Goal: Task Accomplishment & Management: Manage account settings

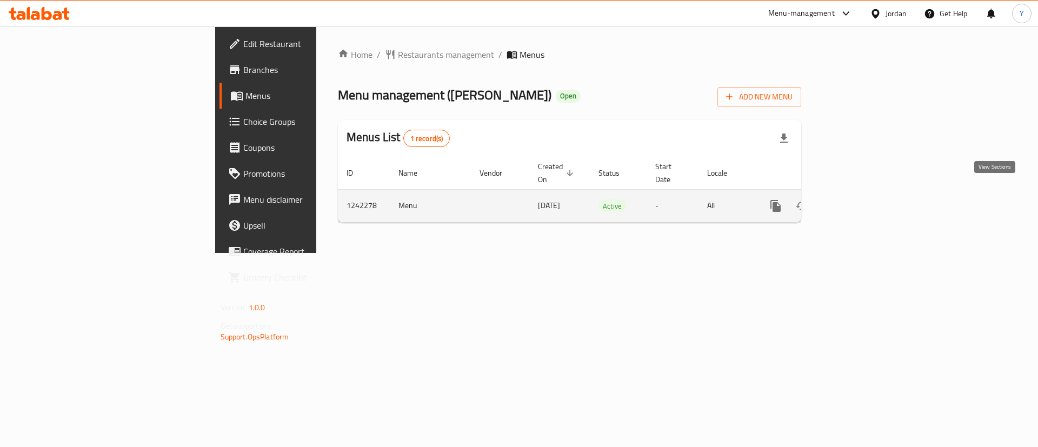
click at [860, 200] on icon "enhanced table" at bounding box center [853, 206] width 13 height 13
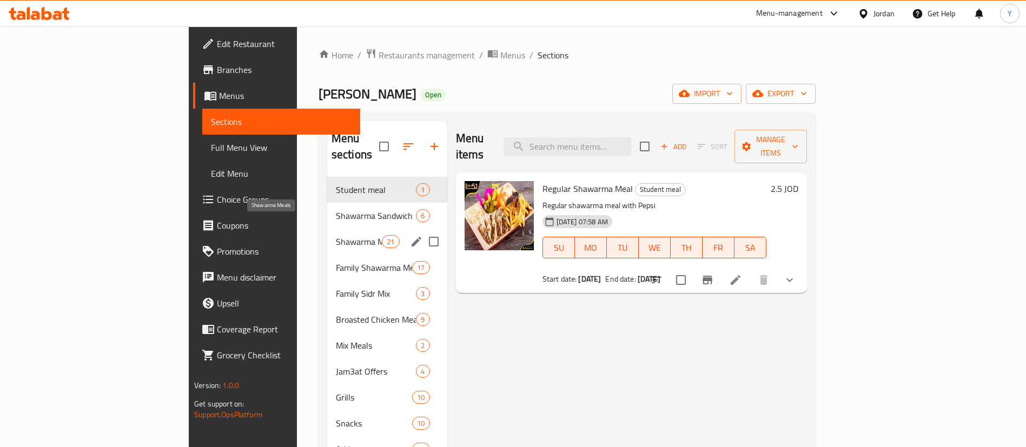
drag, startPoint x: 268, startPoint y: 222, endPoint x: 336, endPoint y: 225, distance: 68.2
click at [336, 235] on span "Shawarma Meals" at bounding box center [359, 241] width 46 height 13
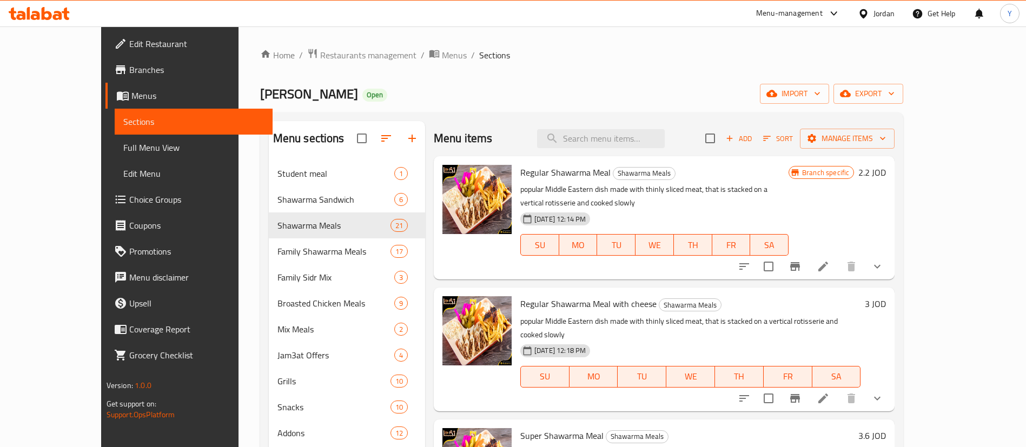
scroll to position [81, 0]
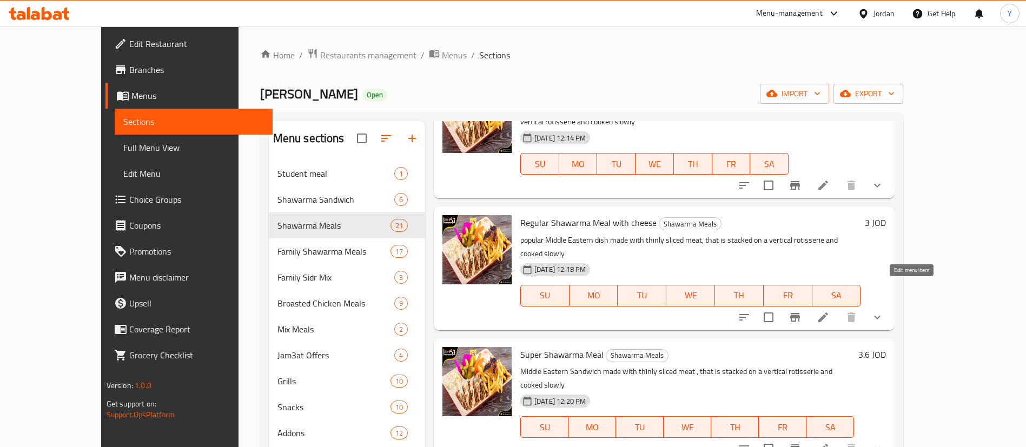
click at [828, 313] on icon at bounding box center [823, 318] width 10 height 10
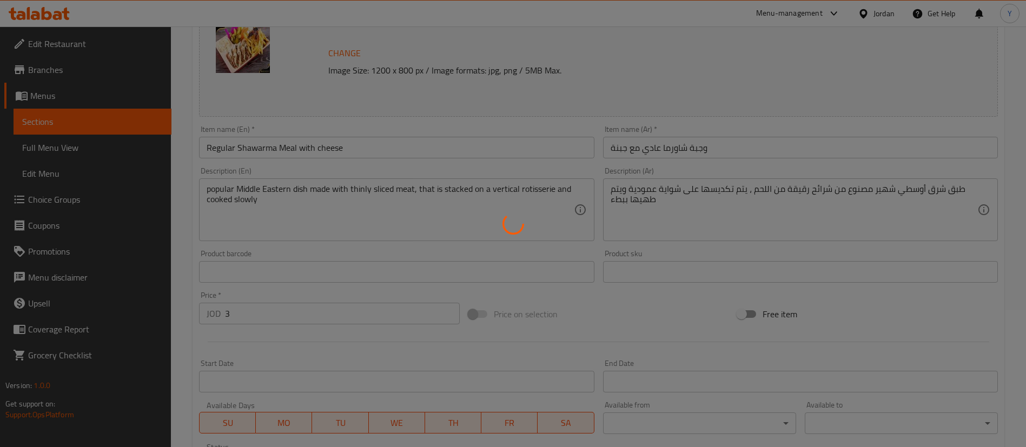
scroll to position [162, 0]
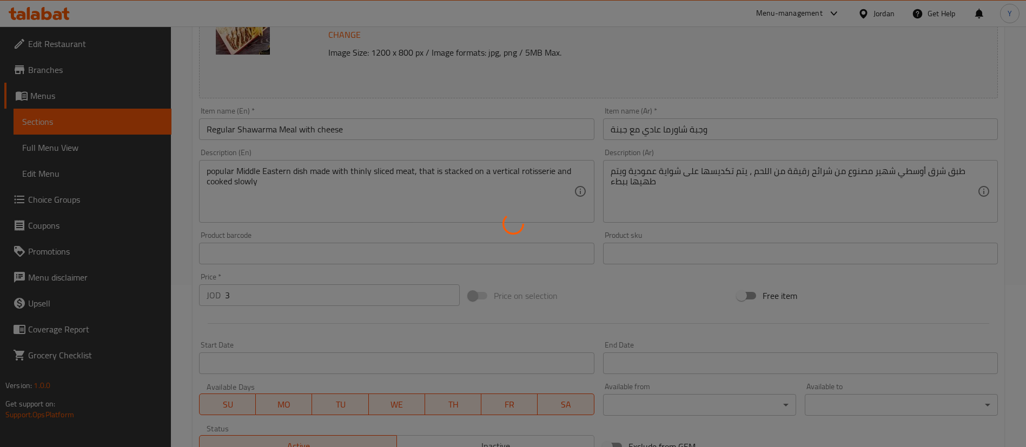
type input "إختيارك من المشروب:"
type input "0"
type input "7"
type input "الإضافات:"
type input "0"
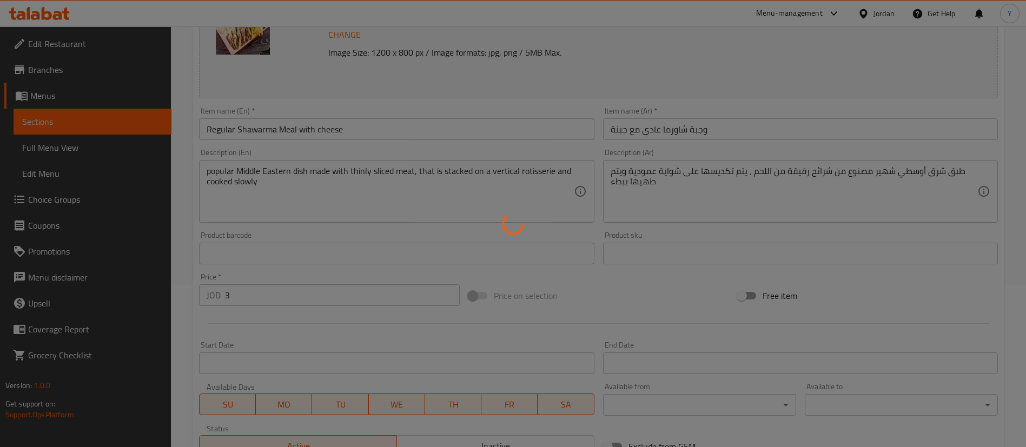
type input "3"
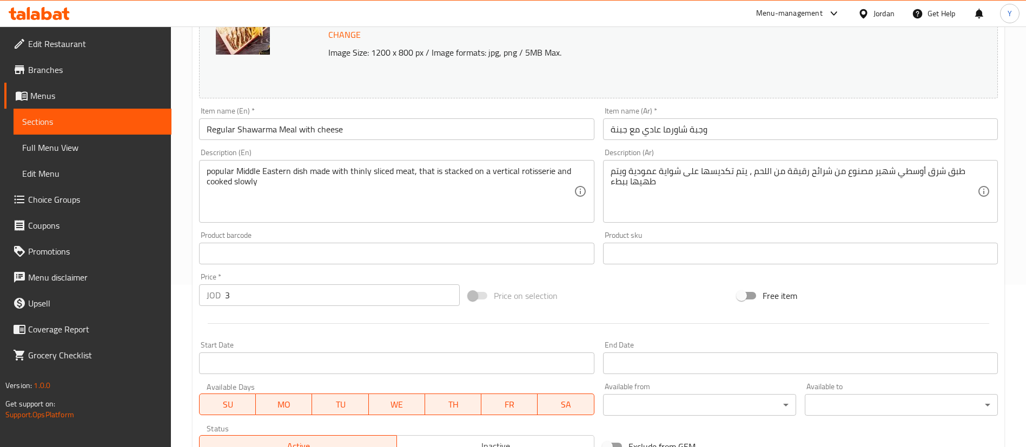
click at [247, 295] on input "3" at bounding box center [342, 295] width 235 height 22
type input "3.29"
click at [181, 293] on div "Home / Restaurants management / Menus / Sections / item / update Shawarma Meals…" at bounding box center [598, 272] width 855 height 816
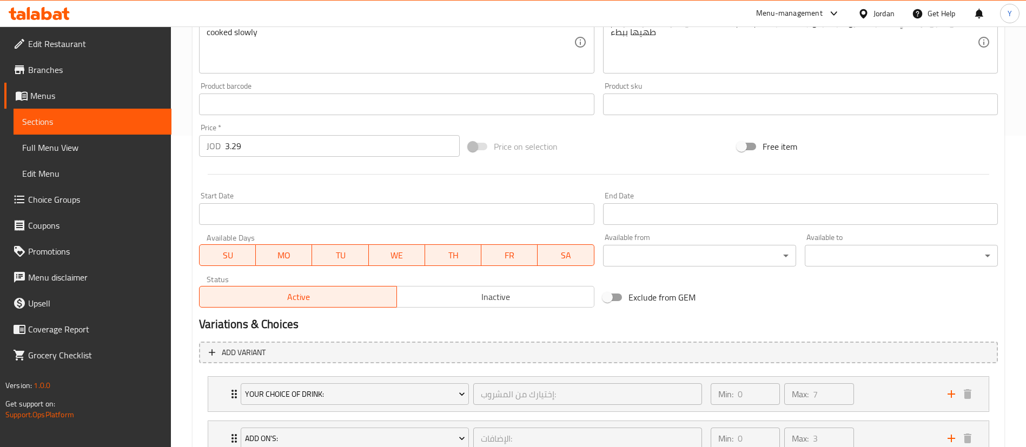
scroll to position [395, 0]
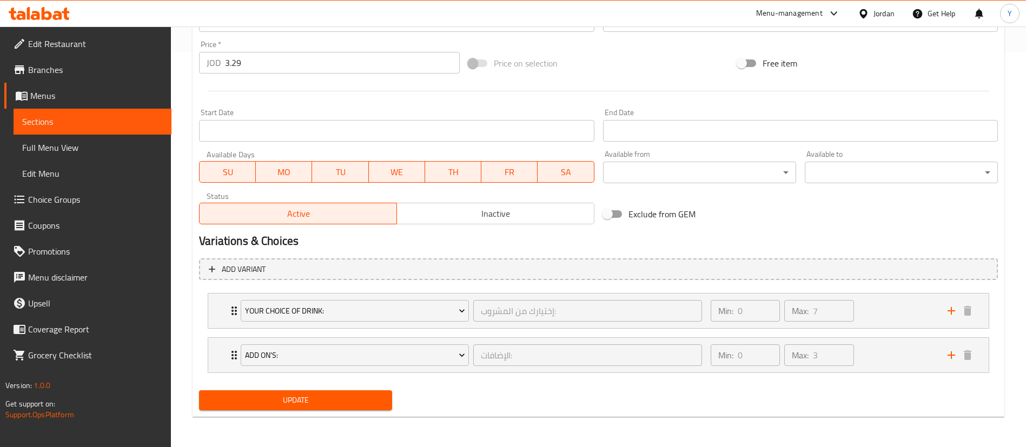
click at [289, 402] on span "Update" at bounding box center [296, 401] width 176 height 14
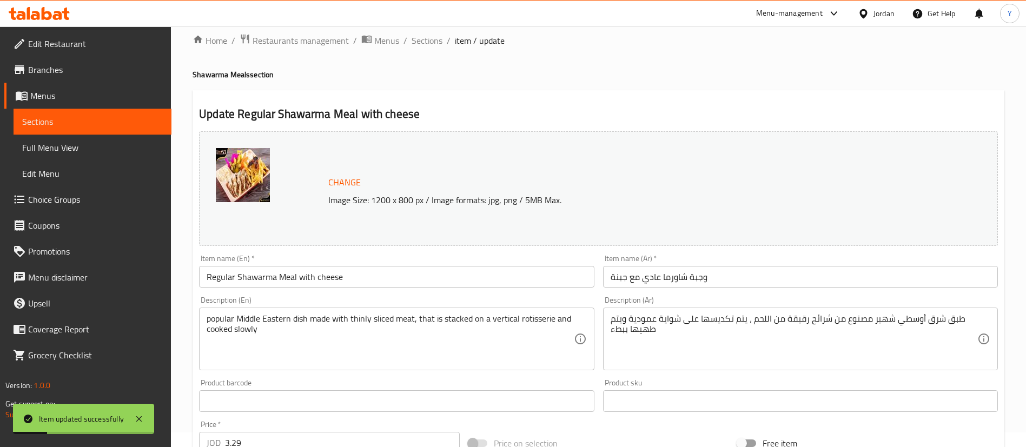
scroll to position [0, 0]
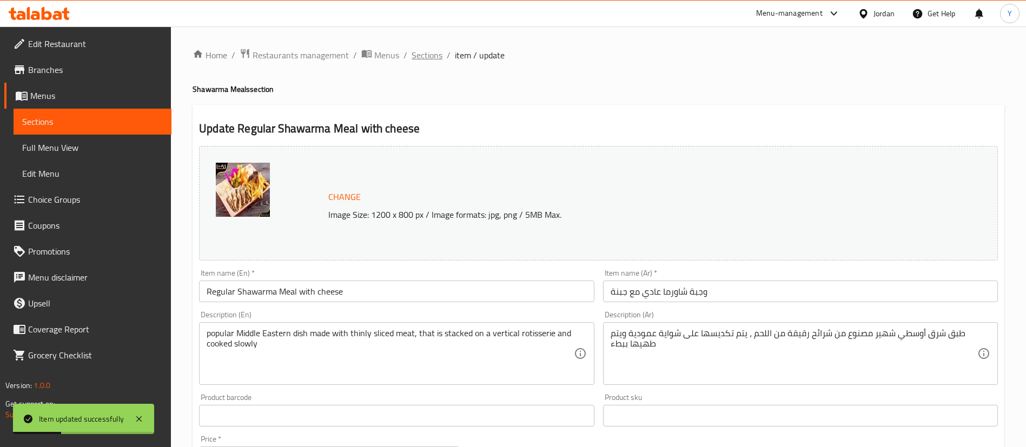
click at [420, 54] on span "Sections" at bounding box center [427, 55] width 31 height 13
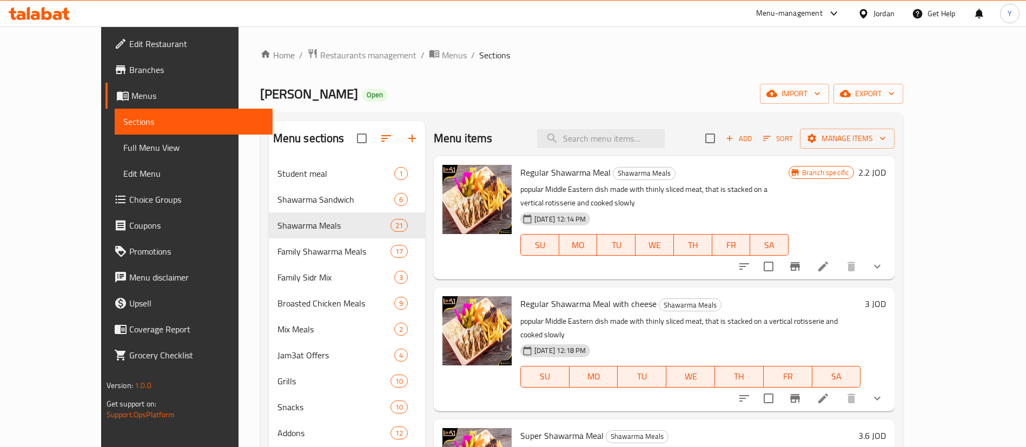
click at [239, 94] on div "Home / Restaurants management / Menus / Sections Tikka Wa Shawarma Open import …" at bounding box center [582, 313] width 687 height 572
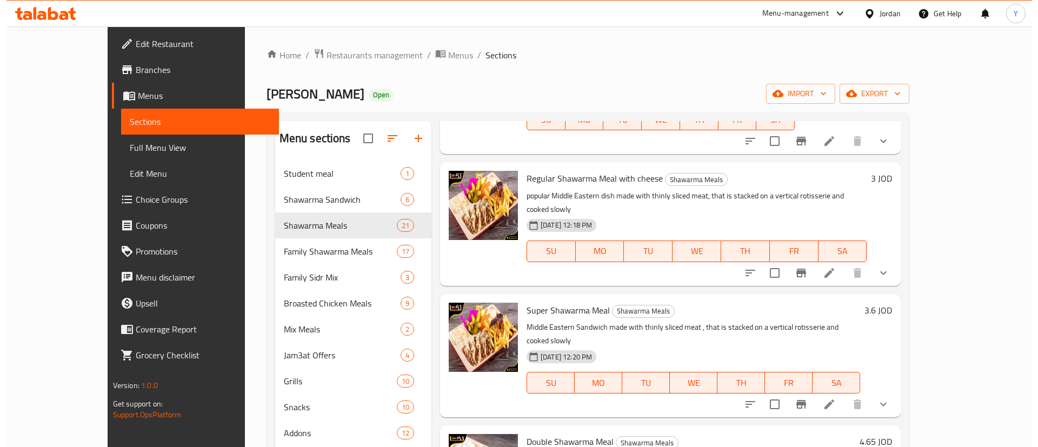
scroll to position [162, 0]
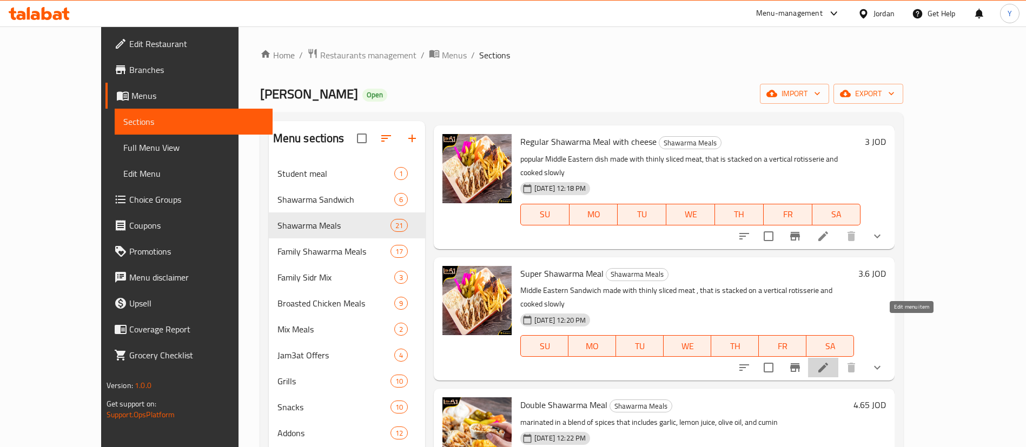
click at [828, 363] on icon at bounding box center [823, 368] width 10 height 10
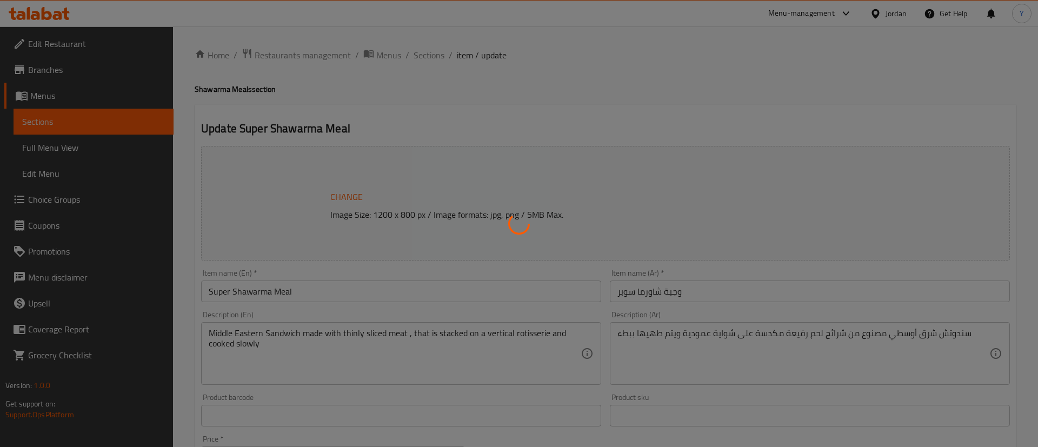
type input "إختيارك من المشروب:"
type input "0"
type input "7"
type input "الإضافات:"
type input "0"
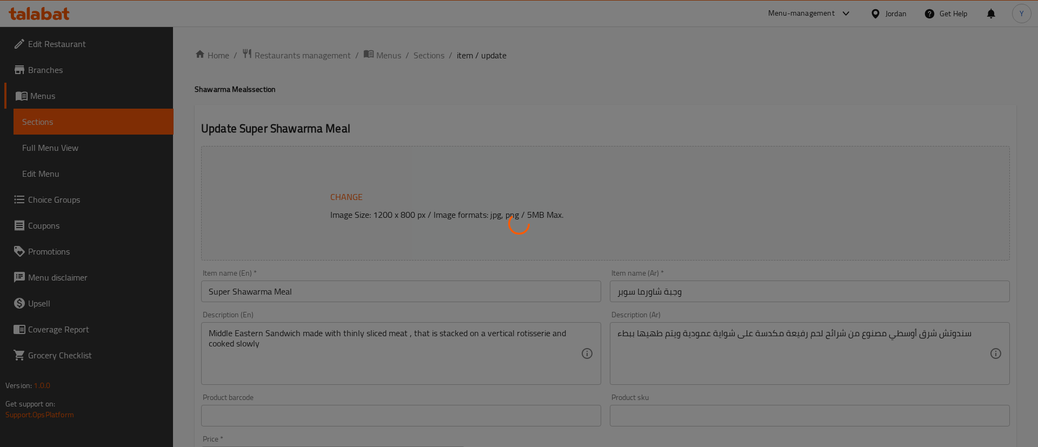
type input "3"
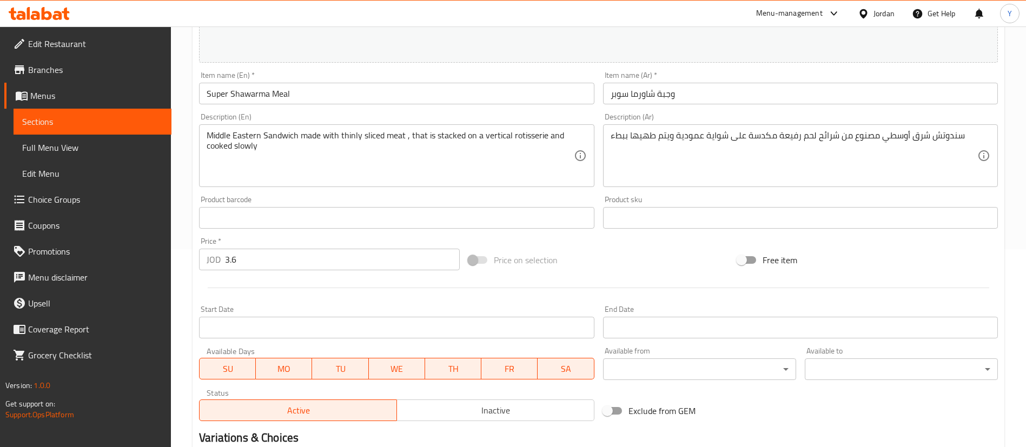
scroll to position [243, 0]
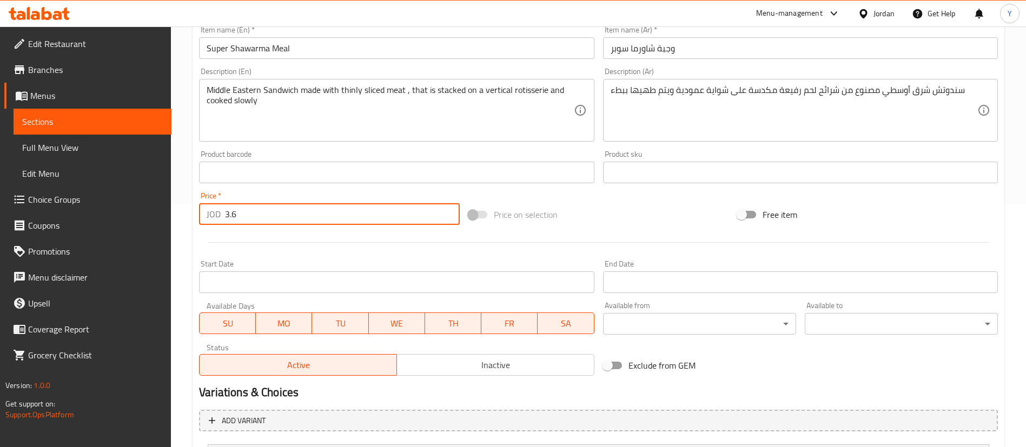
drag, startPoint x: 253, startPoint y: 217, endPoint x: 211, endPoint y: 224, distance: 42.3
click at [211, 224] on div "JOD 3.6 Price *" at bounding box center [329, 214] width 261 height 22
type input "4.95"
click at [188, 222] on div "Home / Restaurants management / Menus / Sections / item / update Shawarma Meals…" at bounding box center [598, 191] width 855 height 816
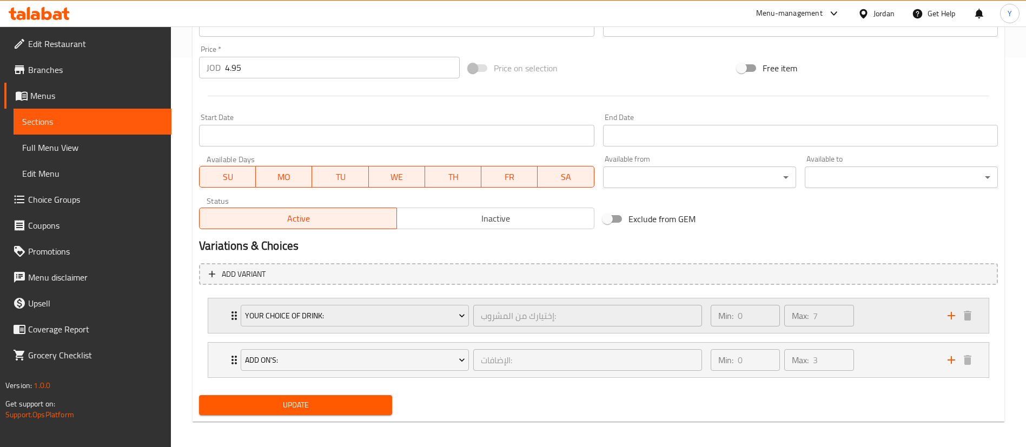
scroll to position [395, 0]
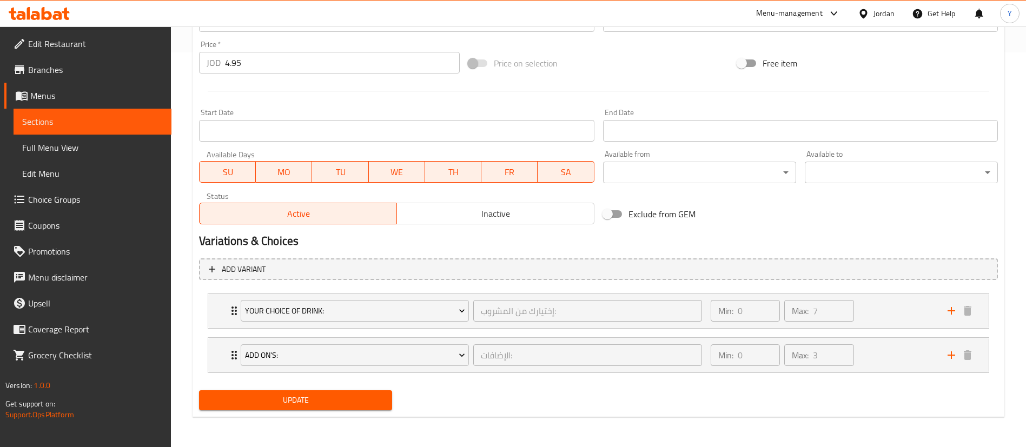
drag, startPoint x: 311, startPoint y: 399, endPoint x: 312, endPoint y: 337, distance: 61.7
click at [311, 399] on span "Update" at bounding box center [296, 401] width 176 height 14
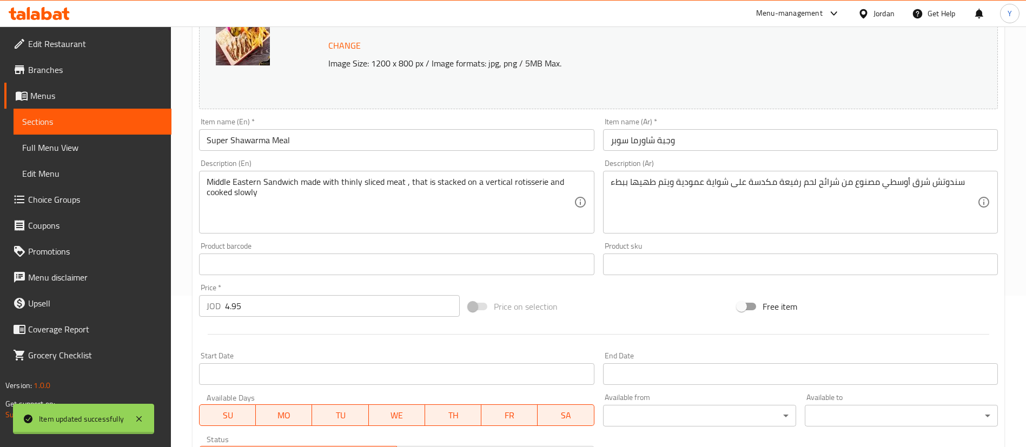
scroll to position [0, 0]
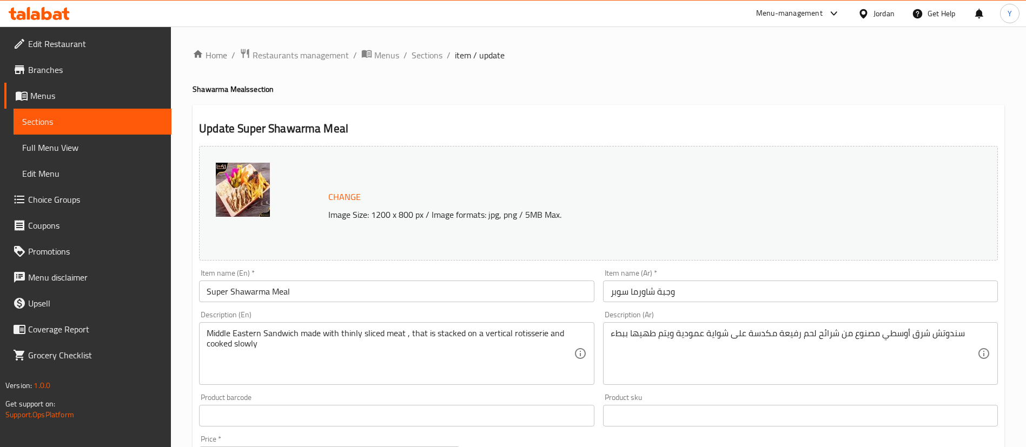
click at [181, 81] on div "Home / Restaurants management / Menus / Sections / item / update Shawarma Meals…" at bounding box center [598, 435] width 855 height 816
click at [117, 118] on span "Sections" at bounding box center [92, 121] width 141 height 13
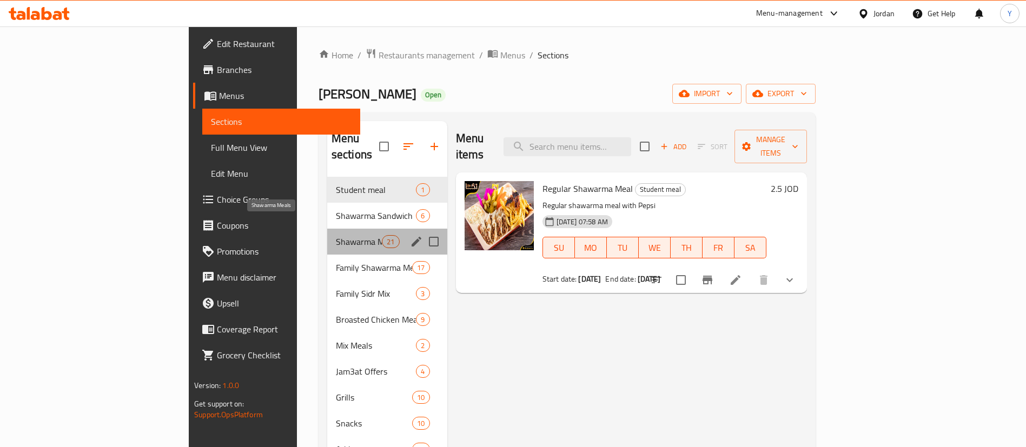
click at [336, 235] on span "Shawarma Meals" at bounding box center [359, 241] width 46 height 13
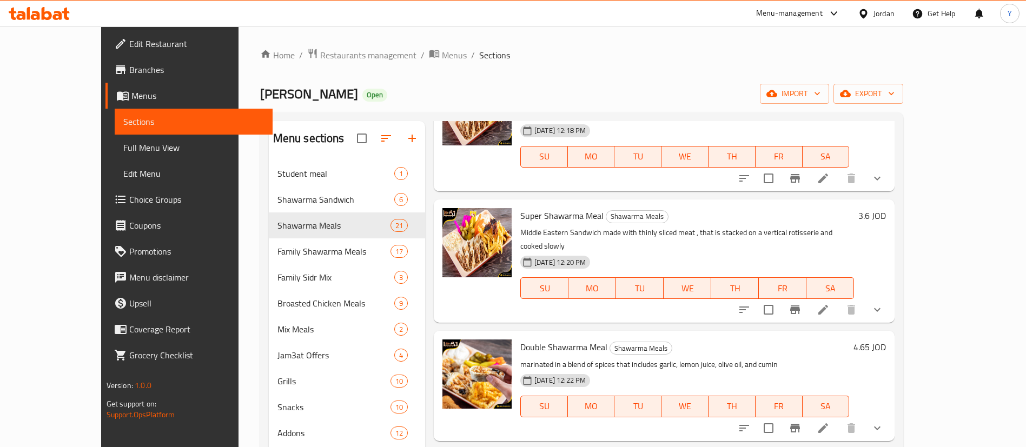
scroll to position [243, 0]
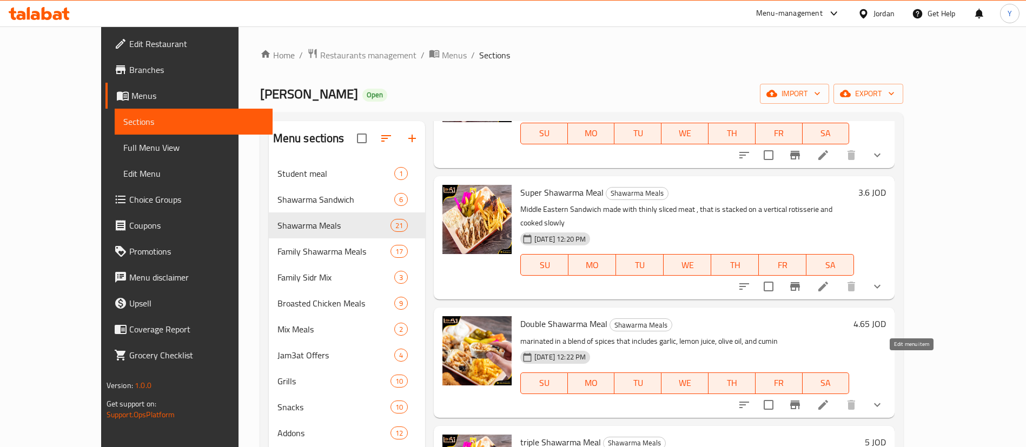
click at [830, 399] on icon at bounding box center [823, 405] width 13 height 13
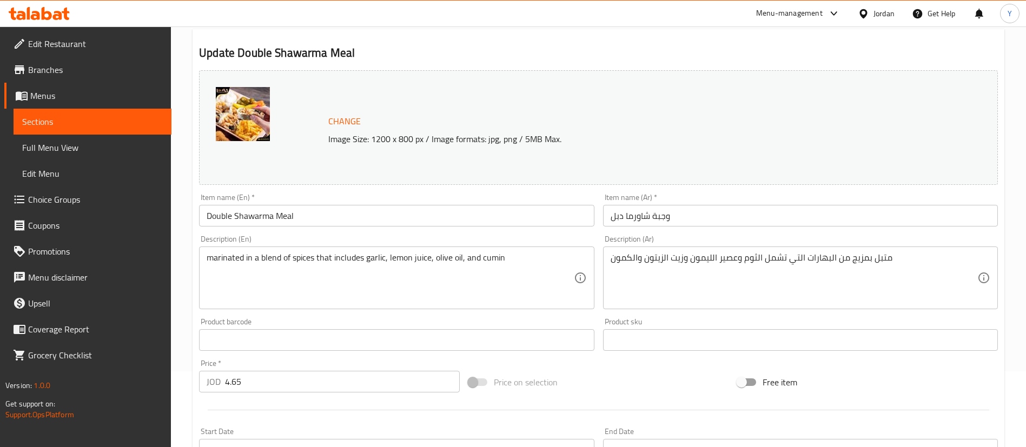
scroll to position [162, 0]
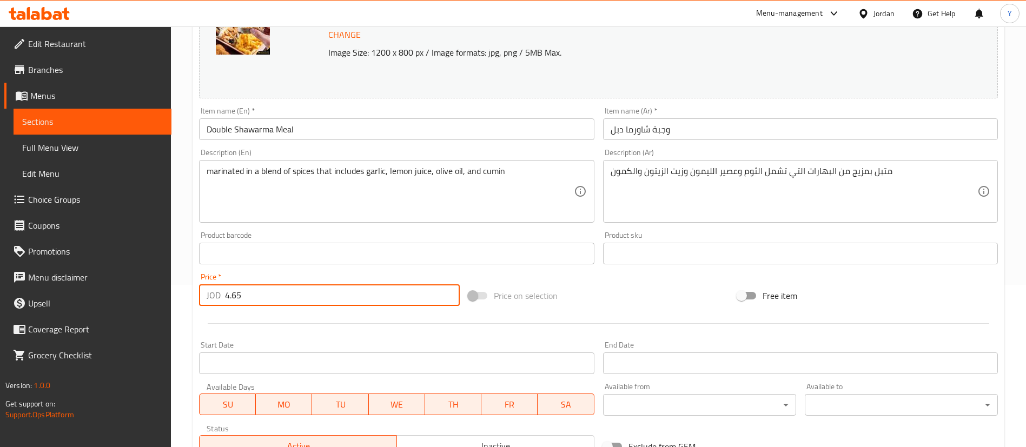
drag, startPoint x: 253, startPoint y: 292, endPoint x: 202, endPoint y: 304, distance: 52.5
click at [202, 304] on div "JOD 4.65 Price *" at bounding box center [329, 295] width 261 height 22
paste input "5.416"
type input "5.416"
click at [617, 290] on div "Price on selection" at bounding box center [598, 295] width 269 height 29
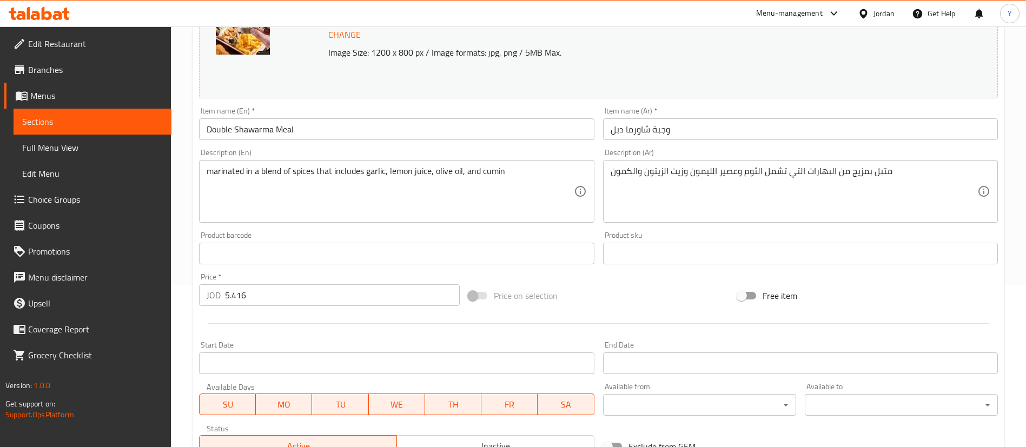
scroll to position [395, 0]
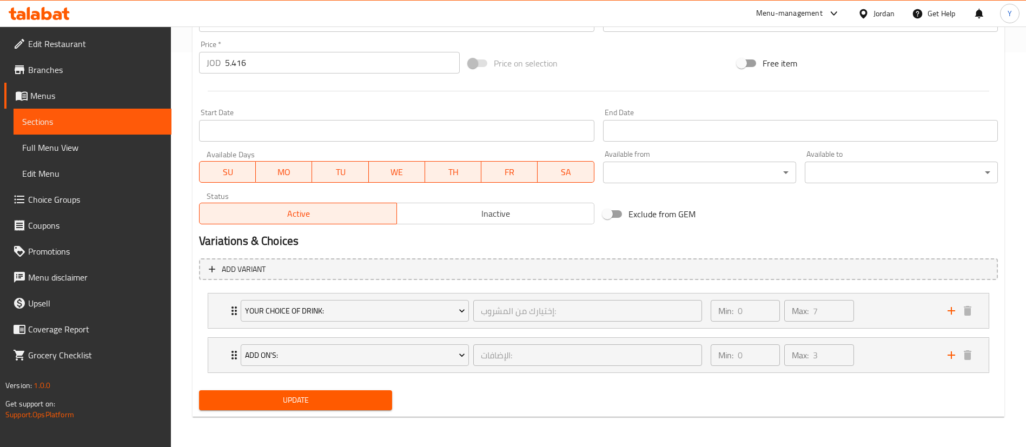
click at [295, 392] on button "Update" at bounding box center [295, 400] width 193 height 20
click at [44, 116] on span "Sections" at bounding box center [92, 121] width 141 height 13
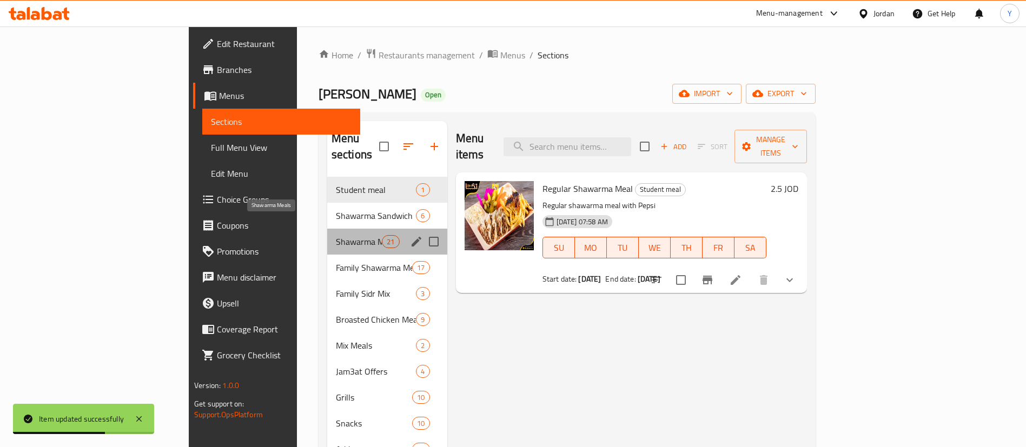
click at [336, 235] on span "Shawarma Meals" at bounding box center [359, 241] width 46 height 13
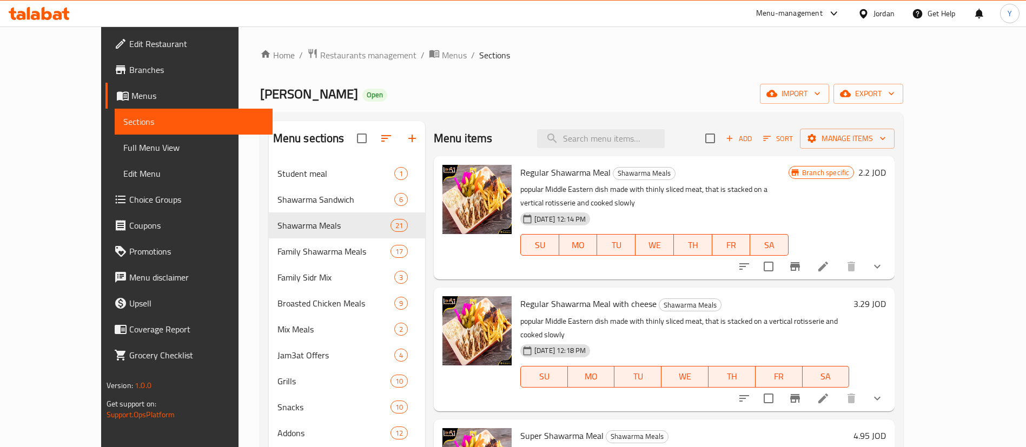
click at [507, 288] on div "Regular Shawarma Meal with cheese Shawarma Meals popular Middle Eastern dish ma…" at bounding box center [664, 349] width 461 height 123
click at [830, 392] on icon at bounding box center [823, 398] width 13 height 13
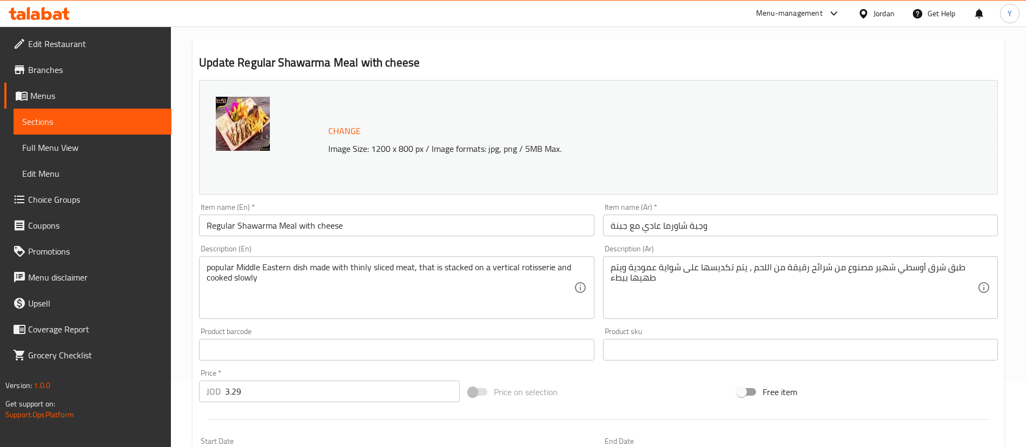
scroll to position [81, 0]
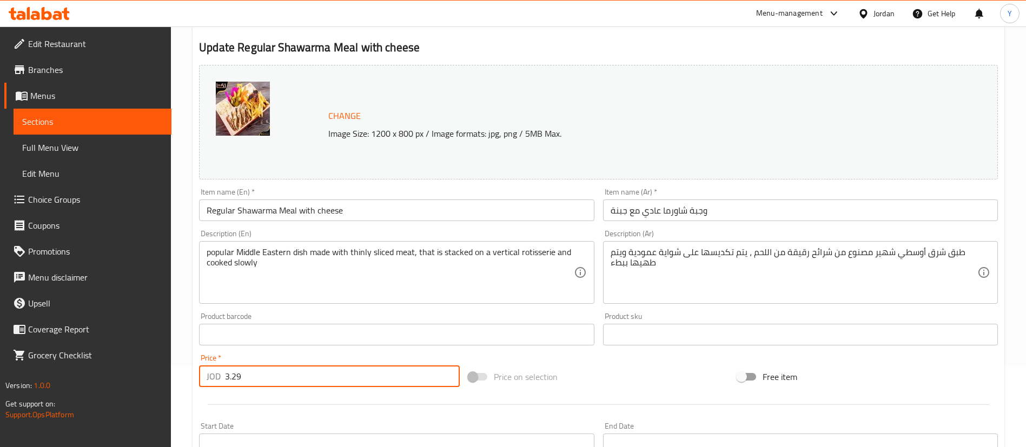
drag, startPoint x: 254, startPoint y: 379, endPoint x: 207, endPoint y: 389, distance: 47.6
click at [207, 389] on div "Price   * JOD 3.29 Price *" at bounding box center [329, 371] width 269 height 42
paste input "75"
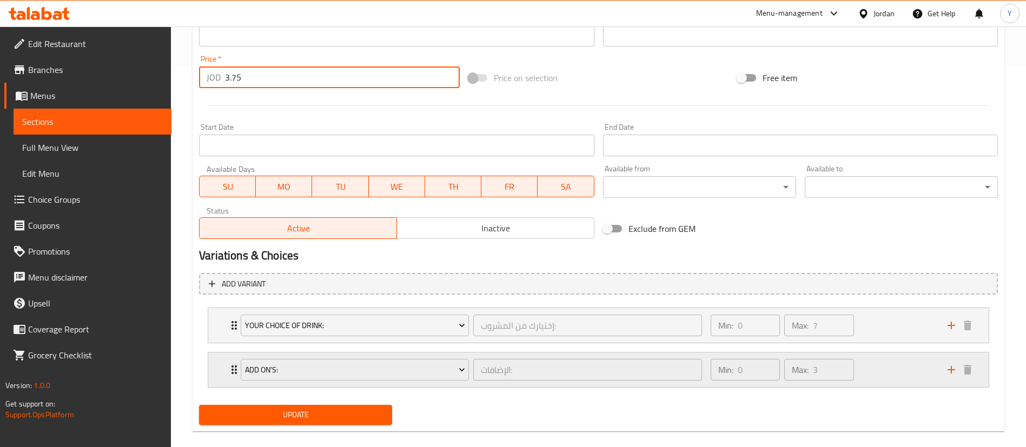
scroll to position [395, 0]
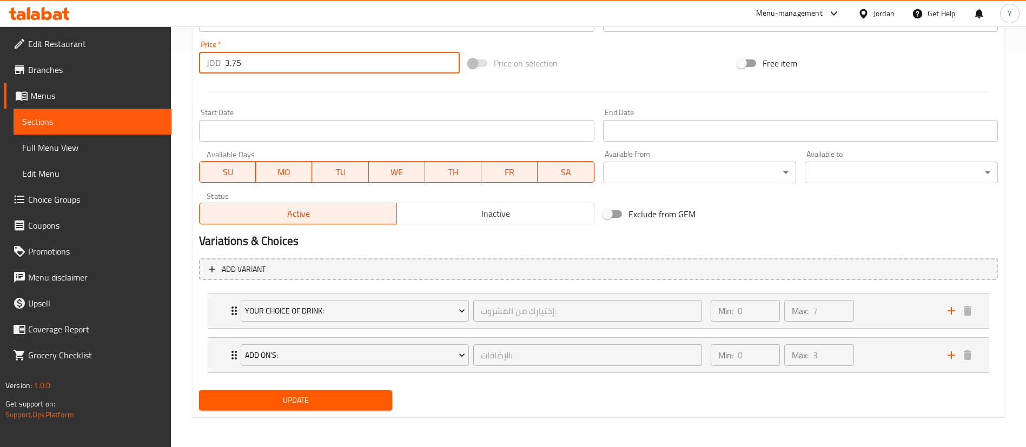
type input "3.75"
click at [301, 402] on span "Update" at bounding box center [296, 401] width 176 height 14
drag, startPoint x: 517, startPoint y: 43, endPoint x: 509, endPoint y: 47, distance: 8.5
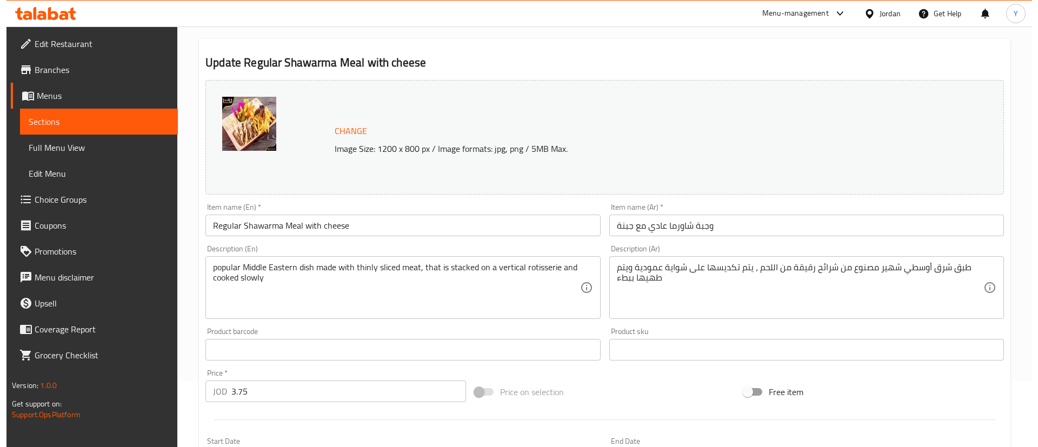
scroll to position [0, 0]
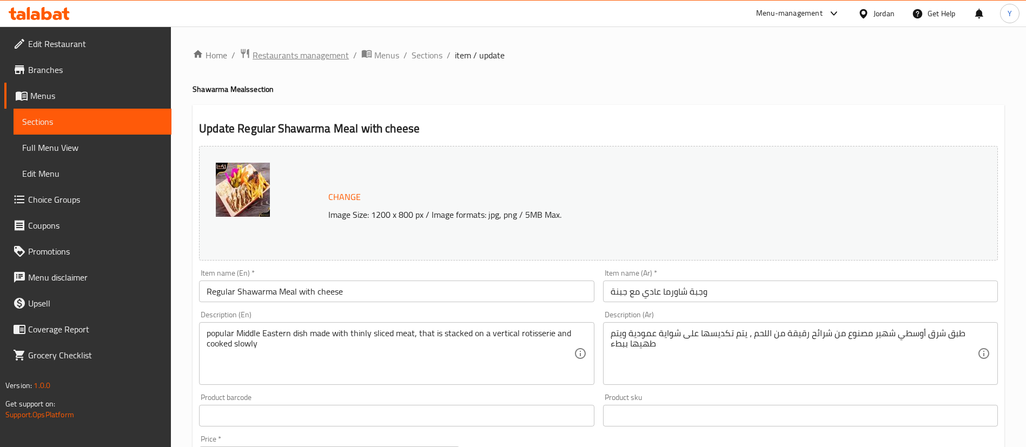
click at [306, 55] on span "Restaurants management" at bounding box center [301, 55] width 96 height 13
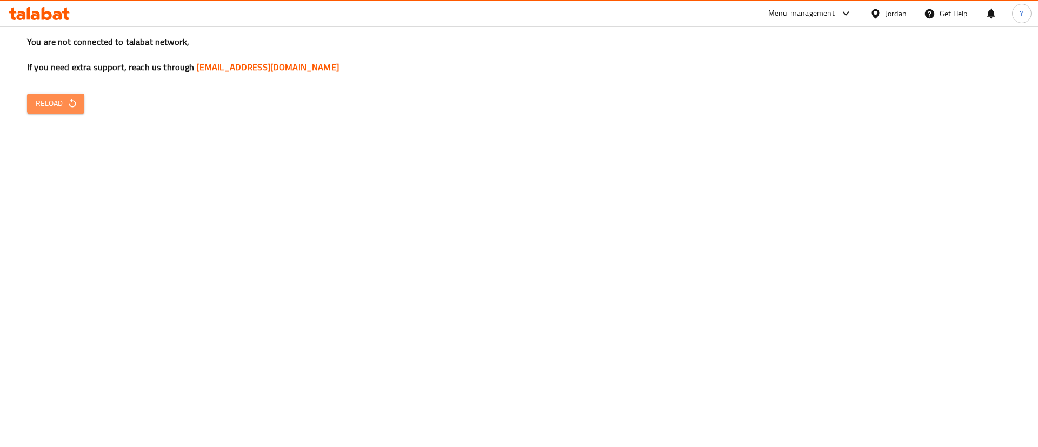
click at [52, 98] on span "Reload" at bounding box center [56, 104] width 40 height 14
click at [75, 107] on icon "button" at bounding box center [72, 103] width 11 height 11
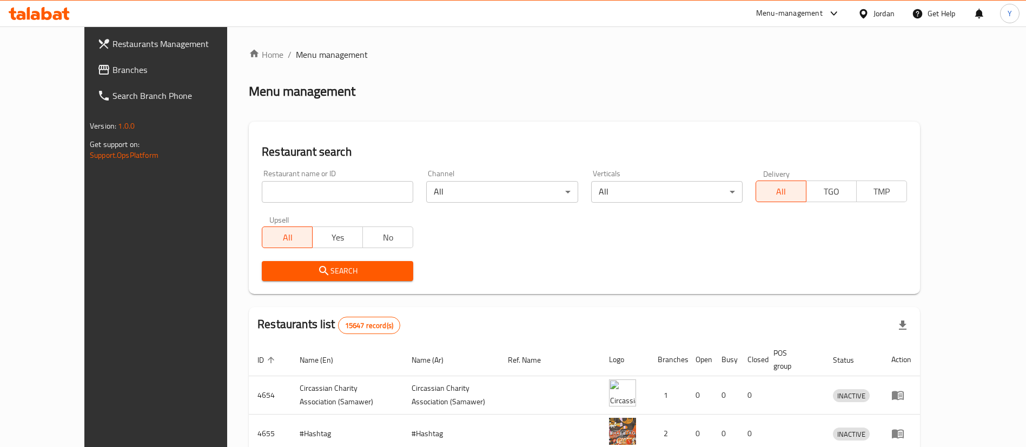
click at [274, 201] on input "search" at bounding box center [337, 192] width 151 height 22
type input "Shesh W Kbab"
click button "Search" at bounding box center [337, 271] width 151 height 20
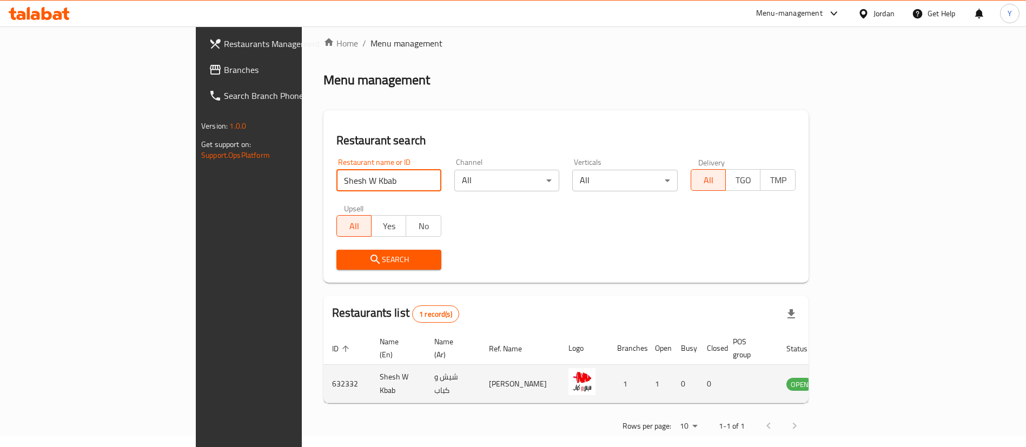
scroll to position [14, 0]
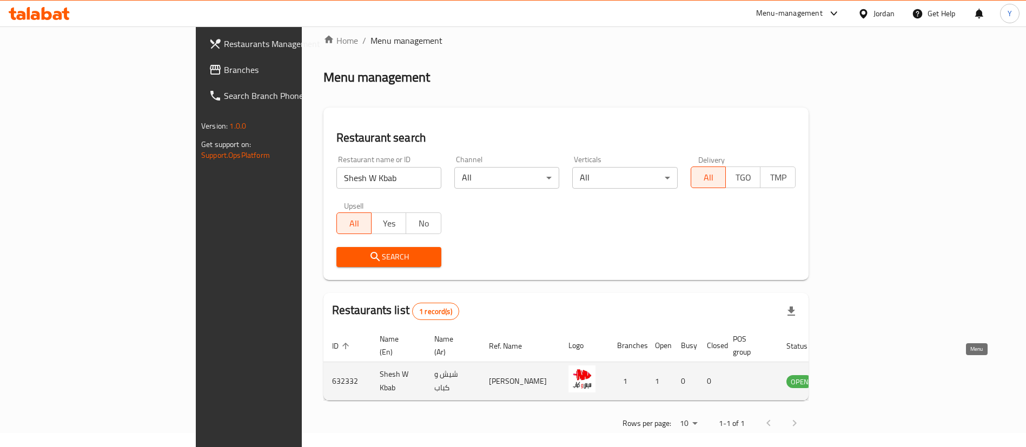
click at [856, 375] on icon "enhanced table" at bounding box center [849, 381] width 13 height 13
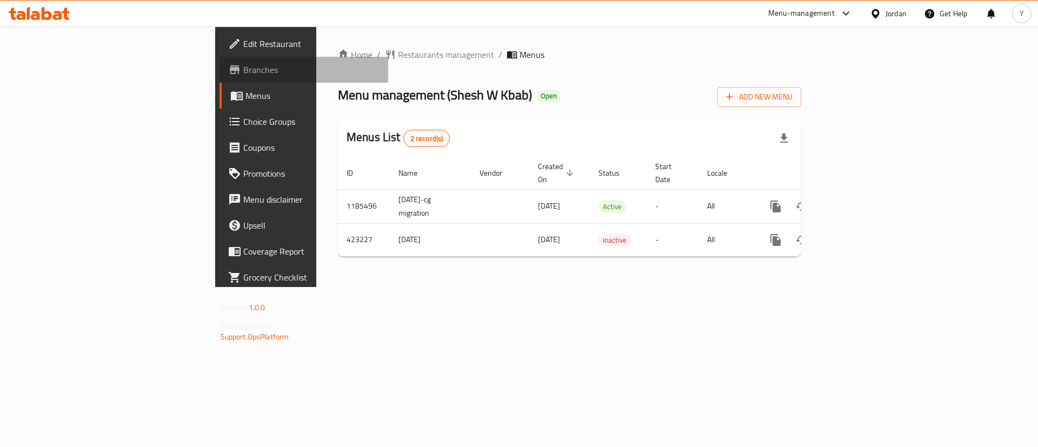
click at [243, 63] on span "Branches" at bounding box center [311, 69] width 137 height 13
